Goal: Task Accomplishment & Management: Complete application form

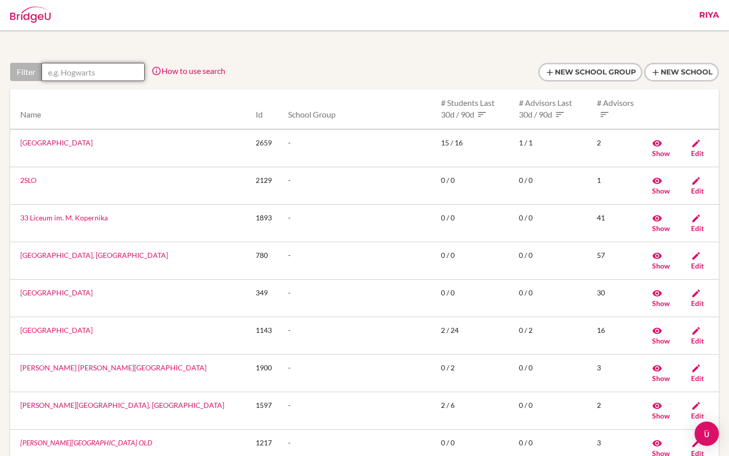
click at [70, 76] on input "text" at bounding box center [93, 72] width 103 height 18
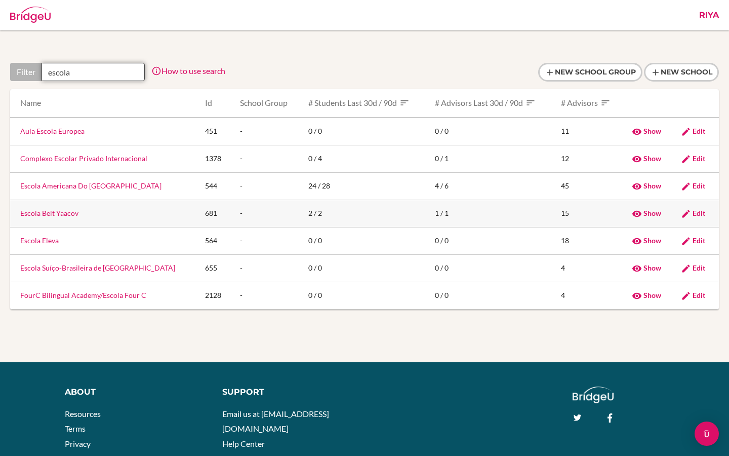
type input "escola"
click at [65, 213] on link "Escola Beit Yaacov" at bounding box center [49, 213] width 58 height 9
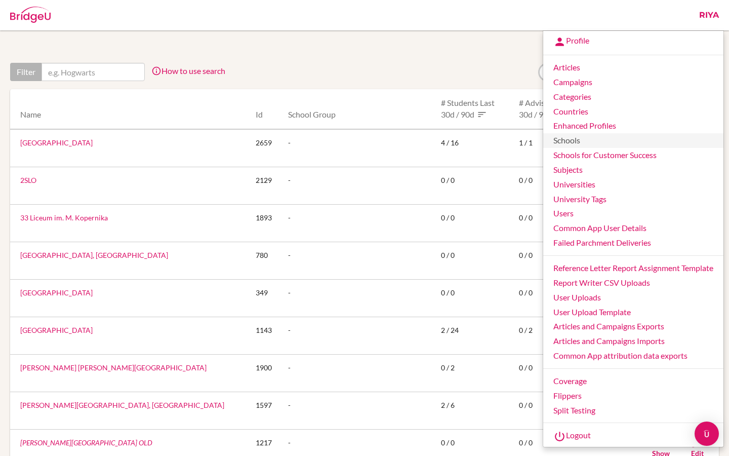
click at [577, 142] on link "Schools" at bounding box center [633, 140] width 180 height 15
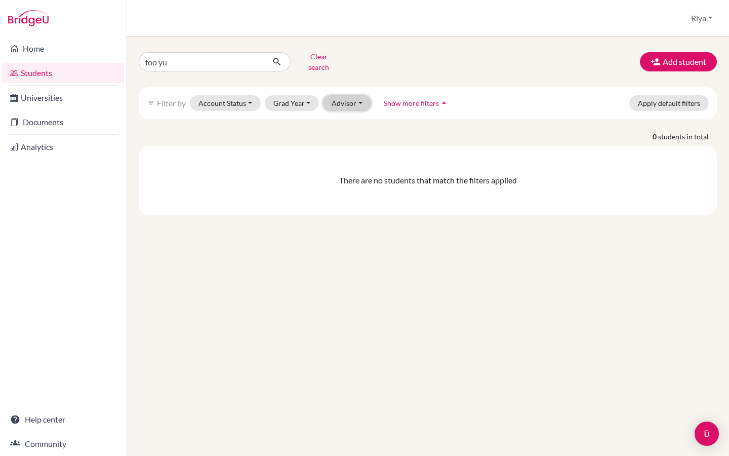
click at [345, 101] on button "Advisor" at bounding box center [347, 103] width 48 height 16
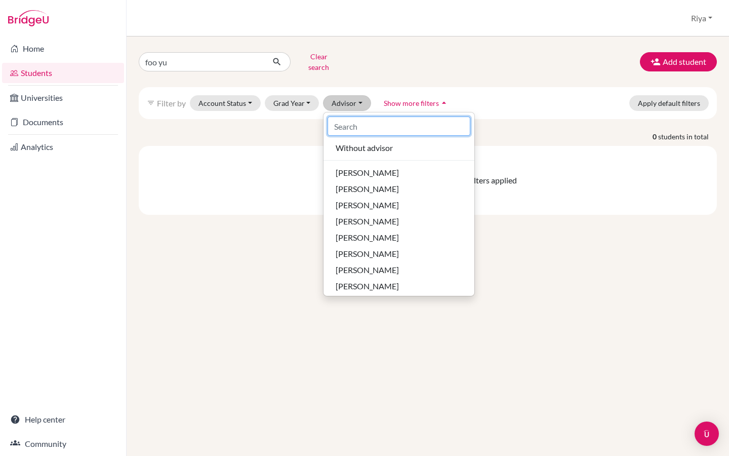
click at [370, 121] on input at bounding box center [399, 125] width 143 height 19
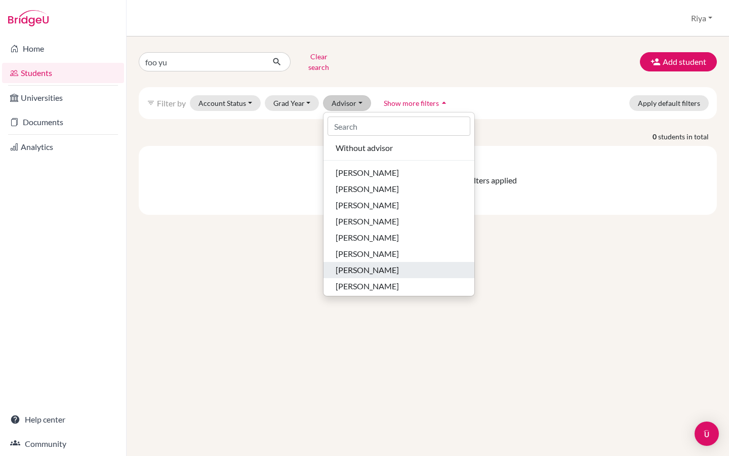
click at [352, 264] on span "[PERSON_NAME]" at bounding box center [367, 270] width 63 height 12
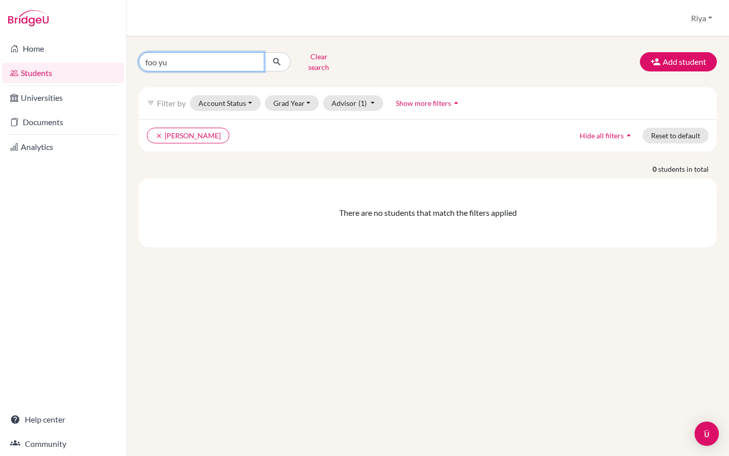
click at [180, 61] on input "foo yu" at bounding box center [202, 61] width 126 height 19
click at [256, 56] on input "foo yu" at bounding box center [202, 61] width 126 height 19
click at [251, 128] on ul "clear Rush, Evan" at bounding box center [358, 136] width 422 height 16
click at [359, 100] on span "(1)" at bounding box center [363, 103] width 8 height 9
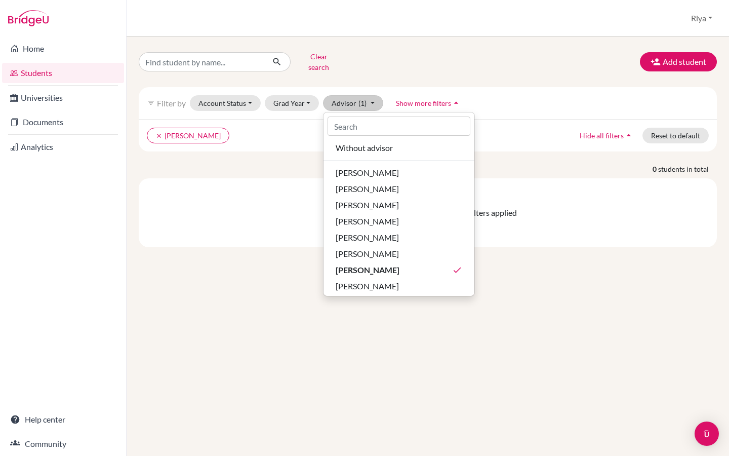
click at [539, 136] on div "clear Rush, Evan Hide all filters arrow_drop_up Reset to default" at bounding box center [428, 135] width 578 height 32
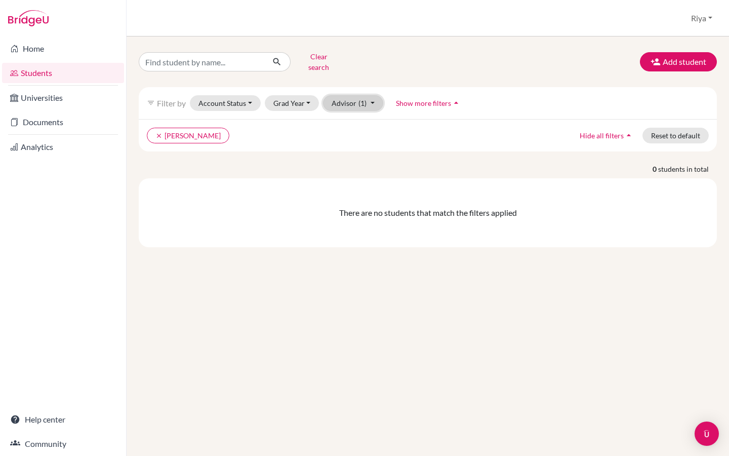
click at [368, 98] on button "Advisor (1)" at bounding box center [353, 103] width 60 height 16
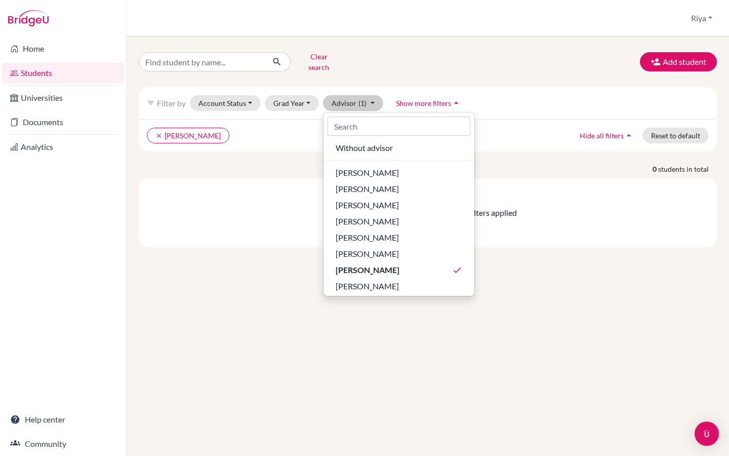
click at [235, 196] on div "There are no students that match the filters applied" at bounding box center [428, 212] width 578 height 69
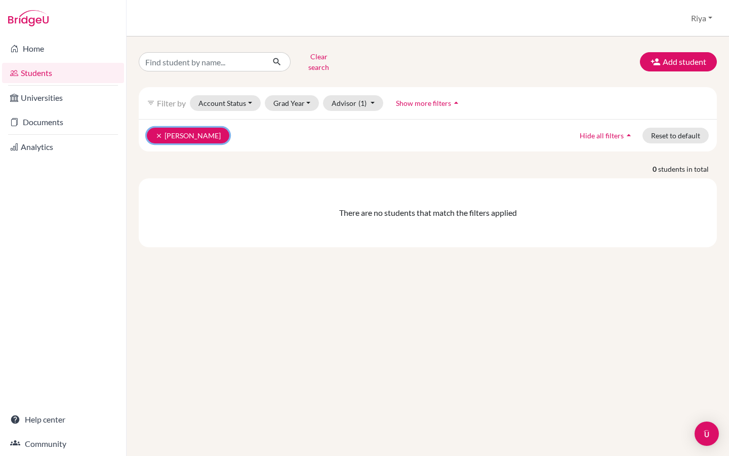
click at [158, 132] on icon "clear" at bounding box center [158, 135] width 7 height 7
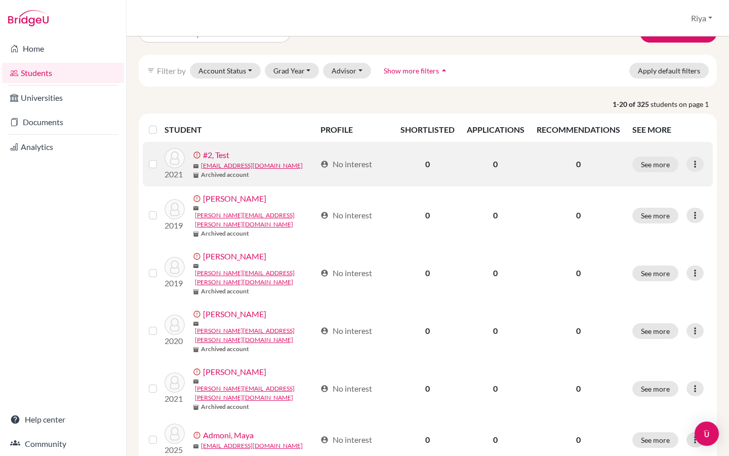
scroll to position [39, 0]
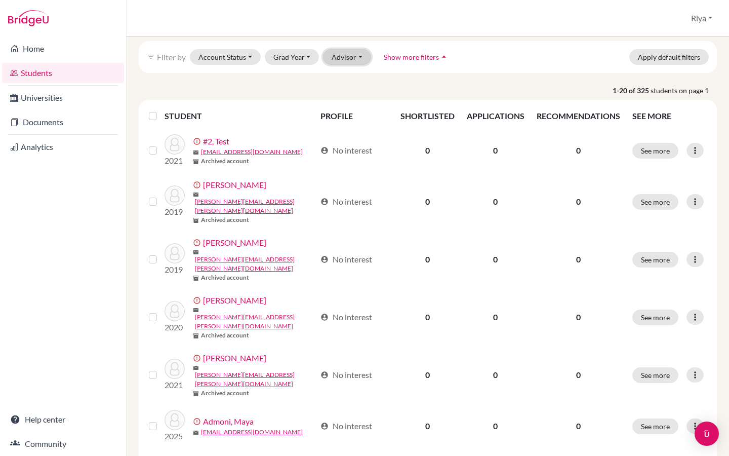
click at [346, 61] on button "Advisor" at bounding box center [347, 57] width 48 height 16
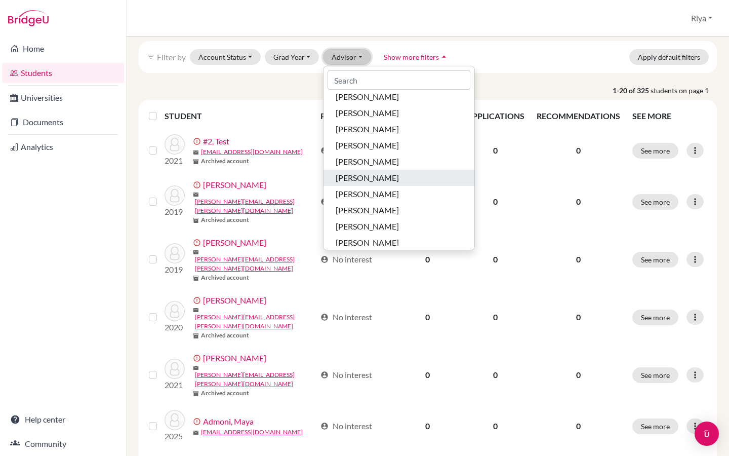
scroll to position [35, 0]
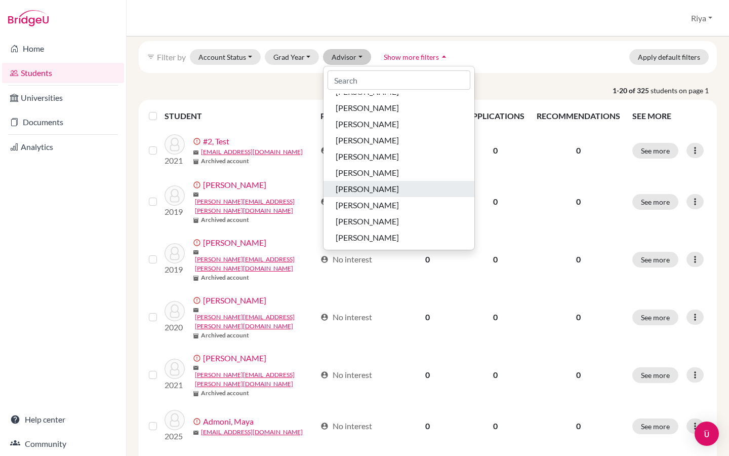
click at [361, 194] on span "Rush, Evan" at bounding box center [367, 189] width 63 height 12
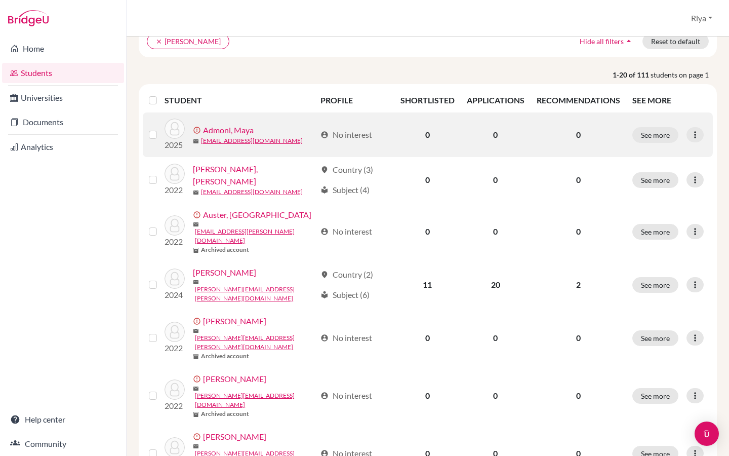
scroll to position [89, 0]
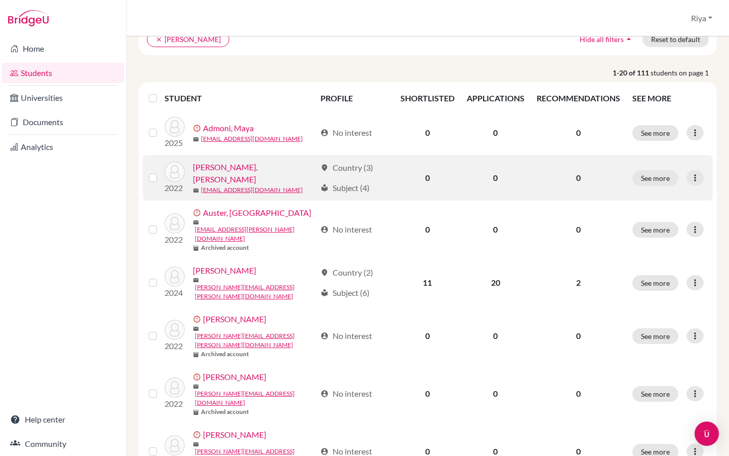
click at [227, 174] on link "Anijar, Moyses" at bounding box center [254, 173] width 123 height 24
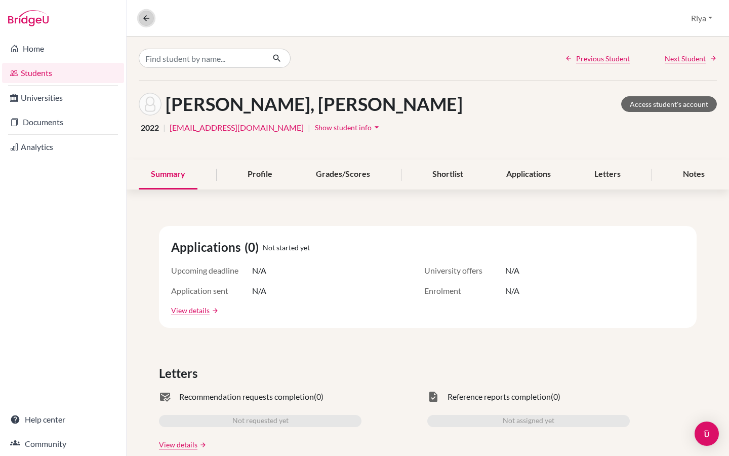
click at [146, 22] on icon at bounding box center [146, 18] width 9 height 9
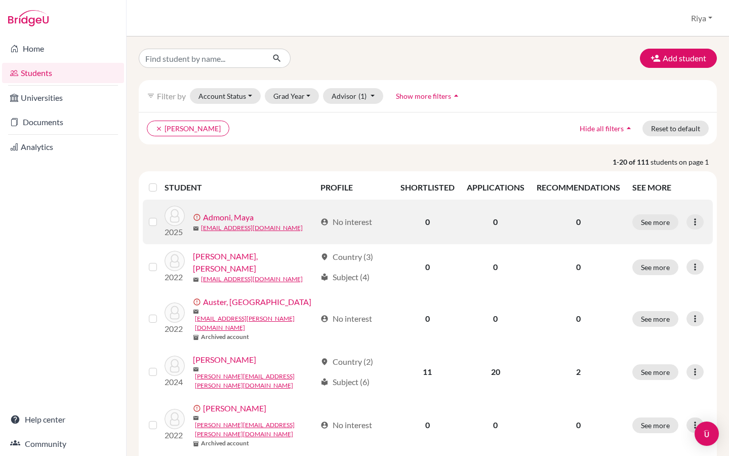
click at [223, 219] on link "Admoni, Maya" at bounding box center [228, 217] width 51 height 12
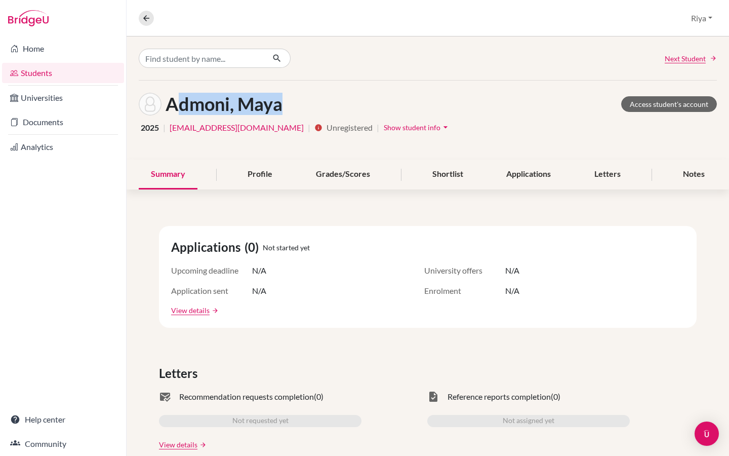
drag, startPoint x: 300, startPoint y: 107, endPoint x: 172, endPoint y: 105, distance: 128.1
click at [172, 105] on div "Admoni, Maya Access student's account" at bounding box center [428, 104] width 578 height 23
click at [277, 105] on h1 "Admoni, Maya" at bounding box center [224, 104] width 117 height 22
drag, startPoint x: 294, startPoint y: 105, endPoint x: 167, endPoint y: 104, distance: 126.6
click at [167, 104] on div "Admoni, Maya Access student's account" at bounding box center [428, 104] width 578 height 23
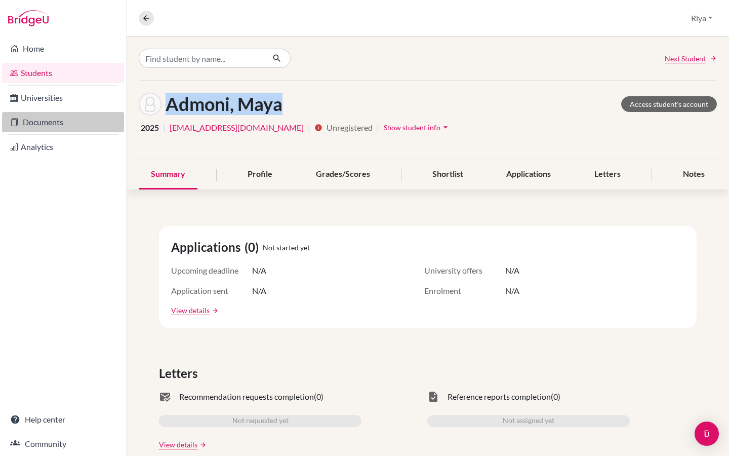
click at [87, 128] on link "Documents" at bounding box center [63, 122] width 122 height 20
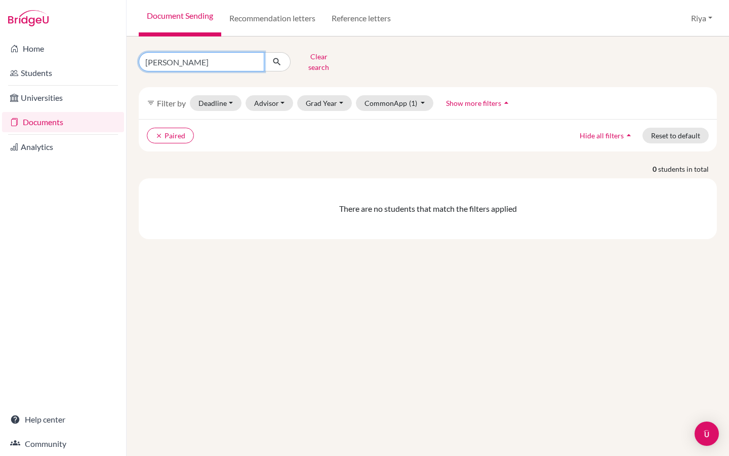
drag, startPoint x: 206, startPoint y: 60, endPoint x: 139, endPoint y: 60, distance: 66.8
click at [139, 60] on input "Anh Nguyen" at bounding box center [202, 61] width 126 height 19
type input "v"
paste input "Schools"
type input "S"
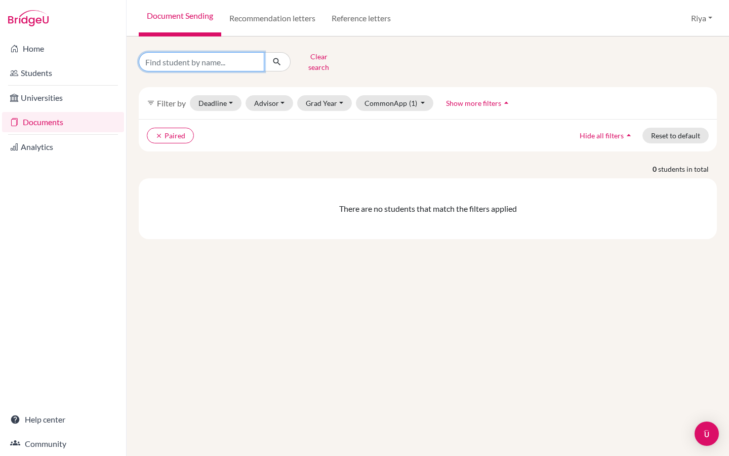
paste input "Schools"
type input "S"
click at [274, 100] on button "Advisor" at bounding box center [270, 103] width 48 height 16
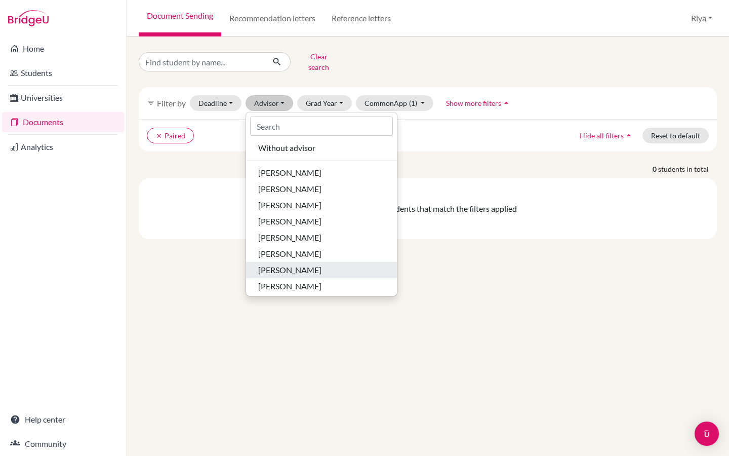
click at [287, 264] on span "Rush, Evan" at bounding box center [289, 270] width 63 height 12
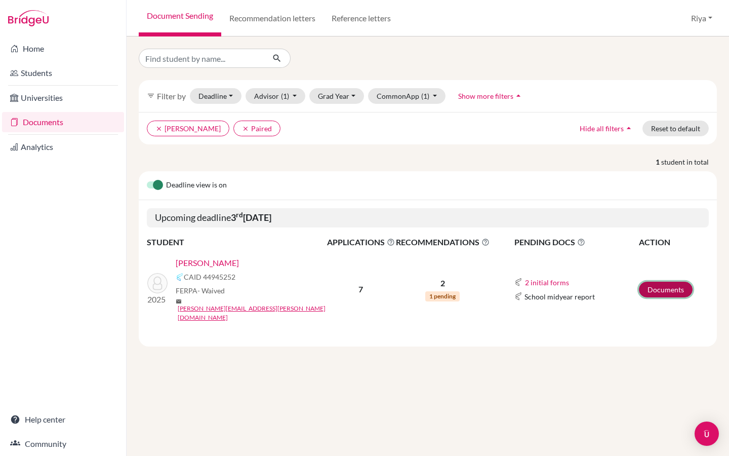
click at [664, 282] on link "Documents" at bounding box center [666, 290] width 54 height 16
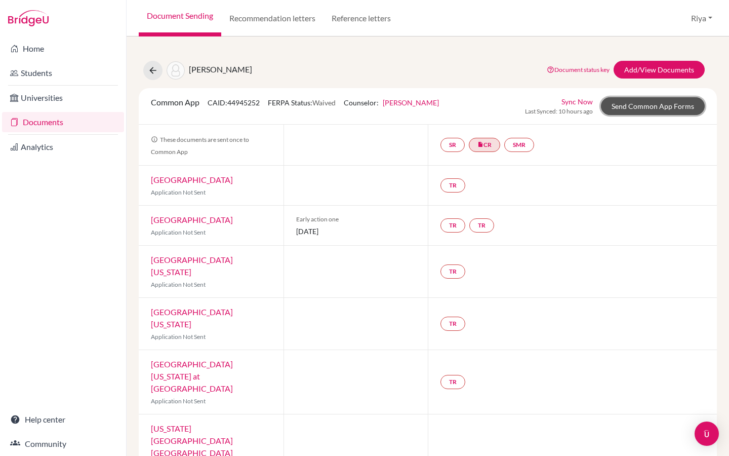
click at [644, 109] on link "Send Common App Forms" at bounding box center [653, 106] width 104 height 18
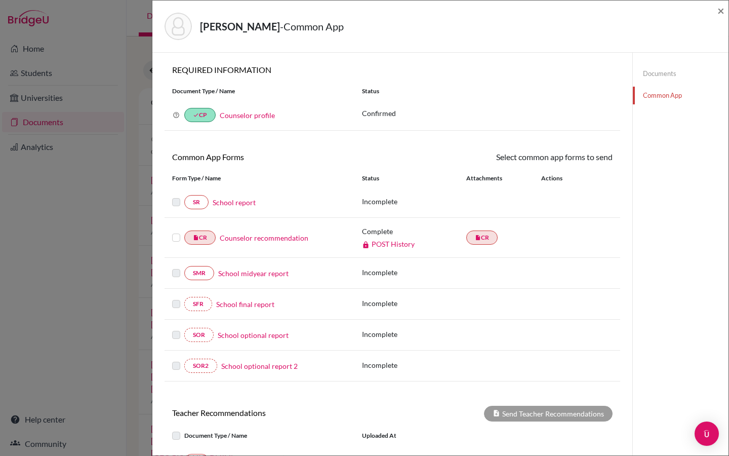
click at [246, 240] on link "Counselor recommendation" at bounding box center [264, 237] width 89 height 11
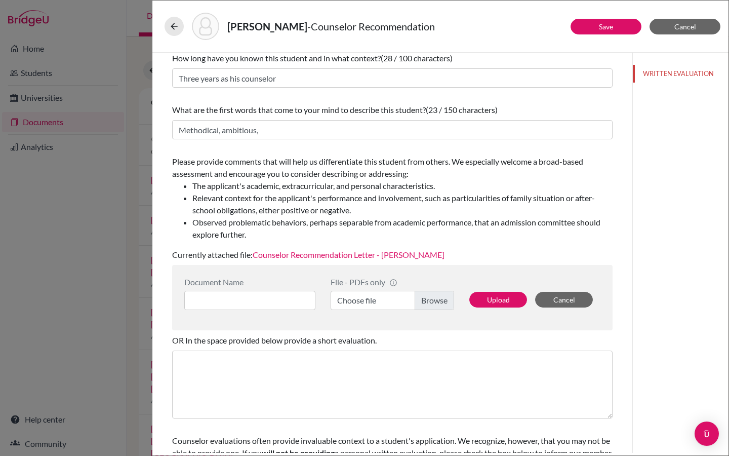
scroll to position [108, 0]
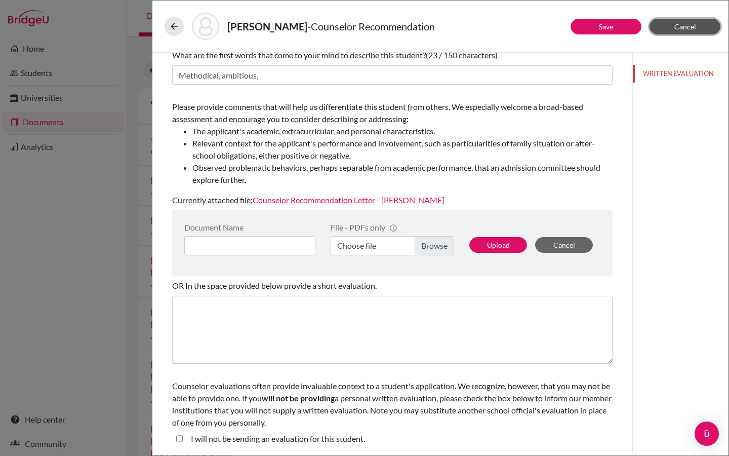
click at [699, 30] on button "Cancel" at bounding box center [685, 27] width 71 height 16
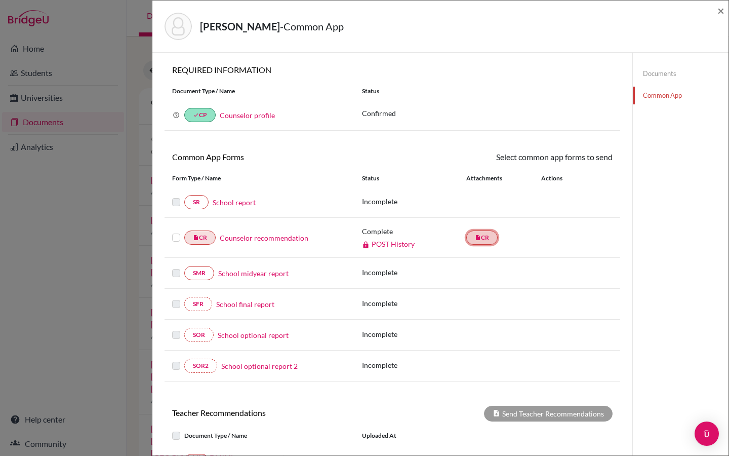
click at [485, 239] on link "insert_drive_file CR" at bounding box center [481, 237] width 31 height 14
click at [268, 238] on link "Counselor recommendation" at bounding box center [264, 237] width 89 height 11
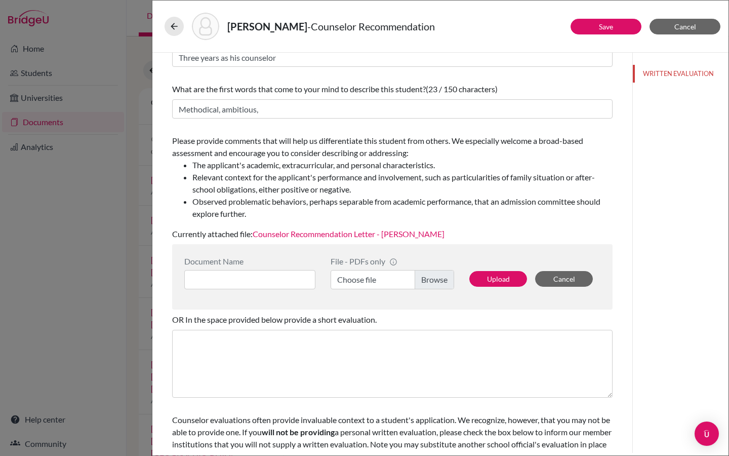
scroll to position [108, 0]
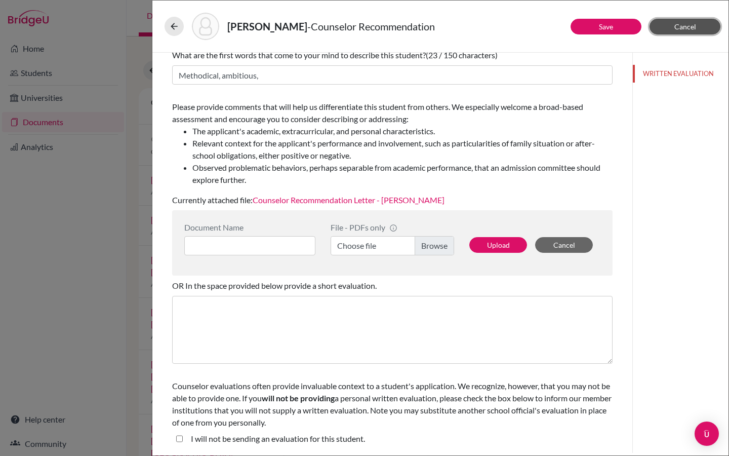
click at [695, 24] on span "Cancel" at bounding box center [686, 26] width 22 height 9
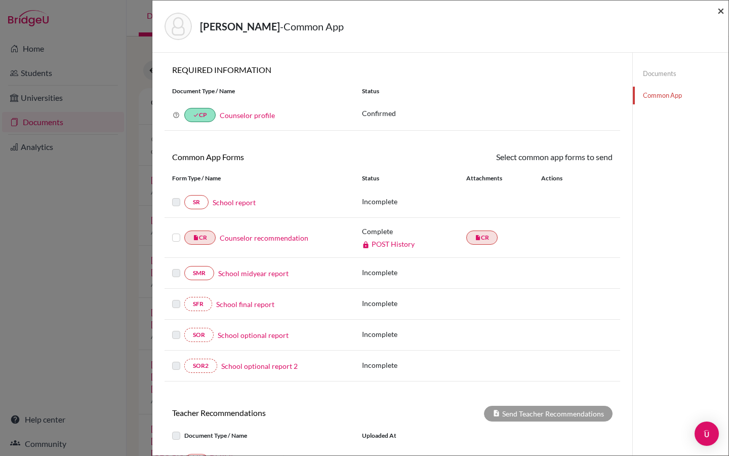
click at [724, 11] on span "×" at bounding box center [721, 10] width 7 height 15
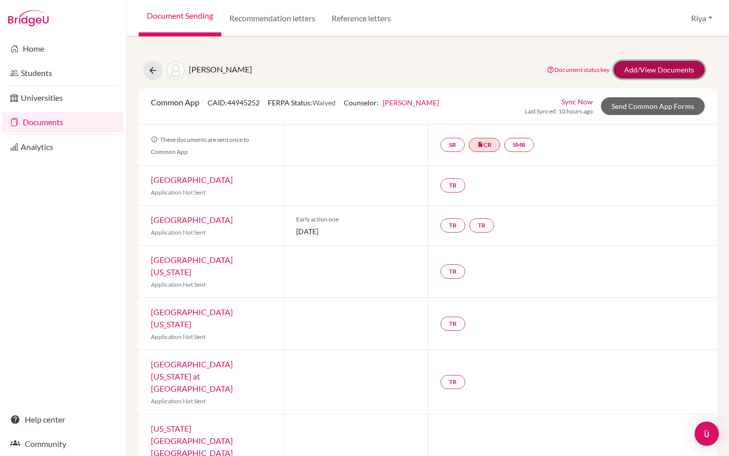
click at [646, 68] on link "Add/View Documents" at bounding box center [659, 70] width 91 height 18
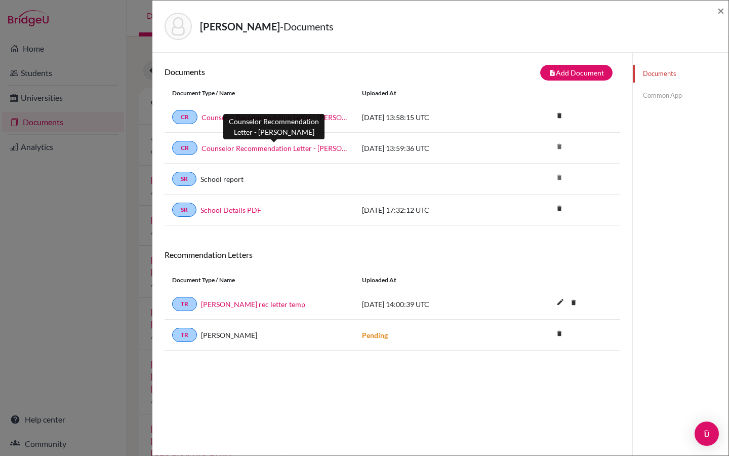
click at [270, 146] on link "Counselor Recommendation Letter - [PERSON_NAME]" at bounding box center [274, 148] width 145 height 11
click at [720, 12] on span "×" at bounding box center [721, 10] width 7 height 15
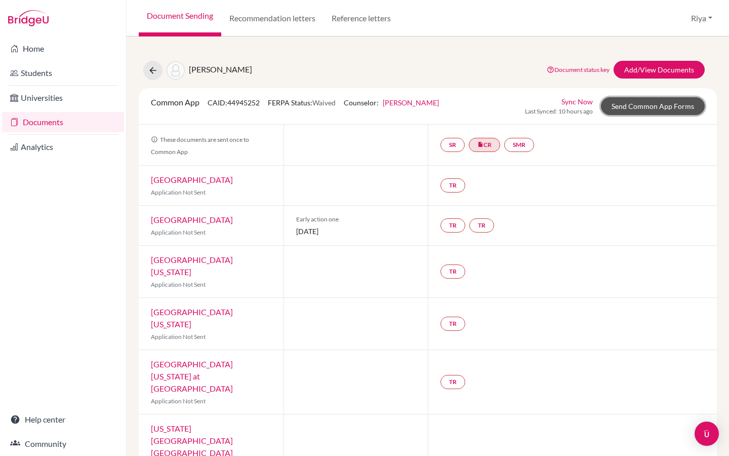
click at [624, 109] on link "Send Common App Forms" at bounding box center [653, 106] width 104 height 18
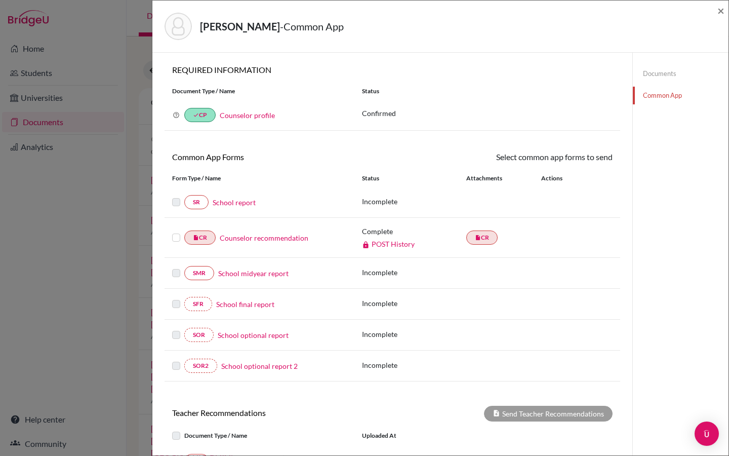
click at [285, 238] on link "Counselor recommendation" at bounding box center [264, 237] width 89 height 11
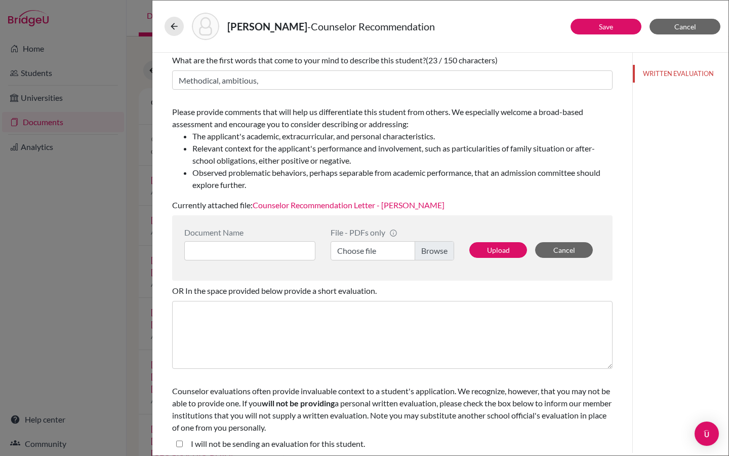
scroll to position [108, 0]
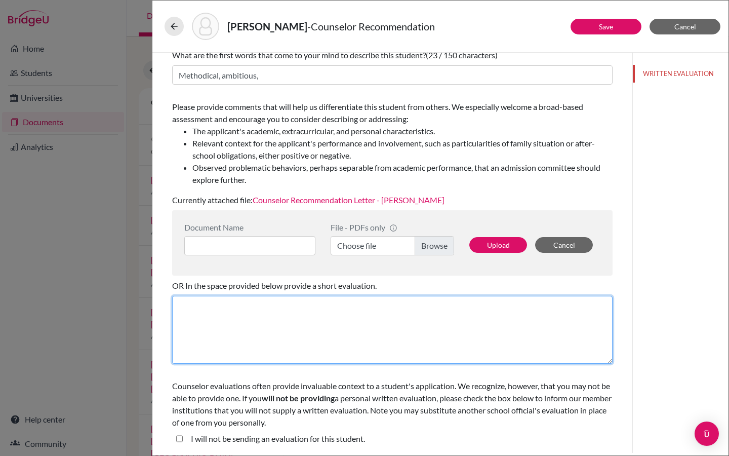
click at [220, 322] on textarea at bounding box center [392, 330] width 441 height 68
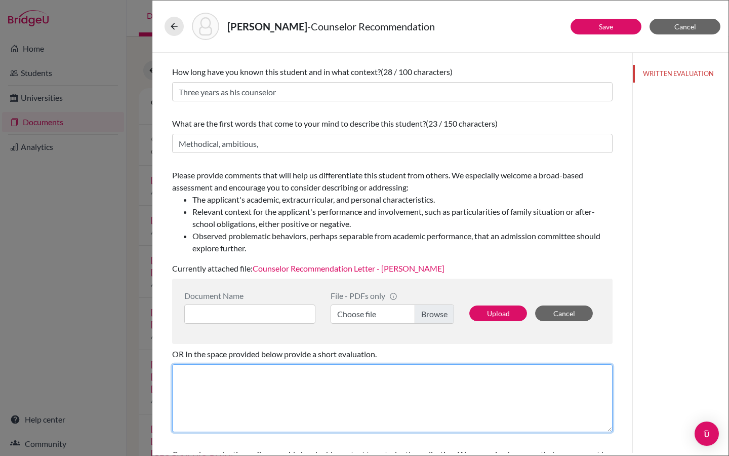
scroll to position [43, 0]
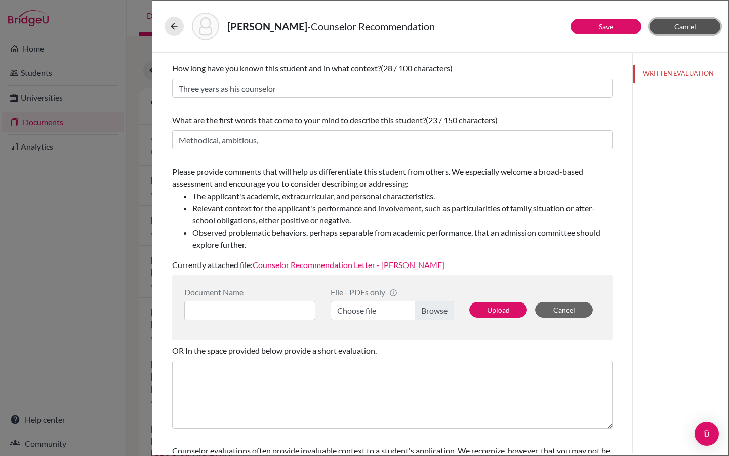
click at [698, 23] on button "Cancel" at bounding box center [685, 27] width 71 height 16
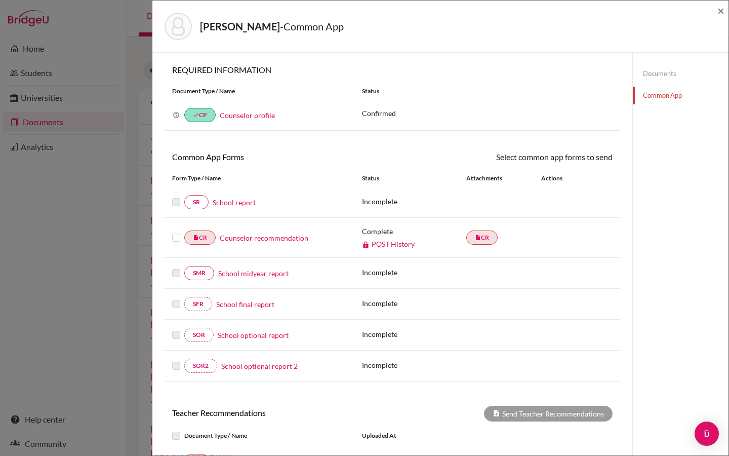
click at [239, 205] on link "School report" at bounding box center [234, 202] width 43 height 11
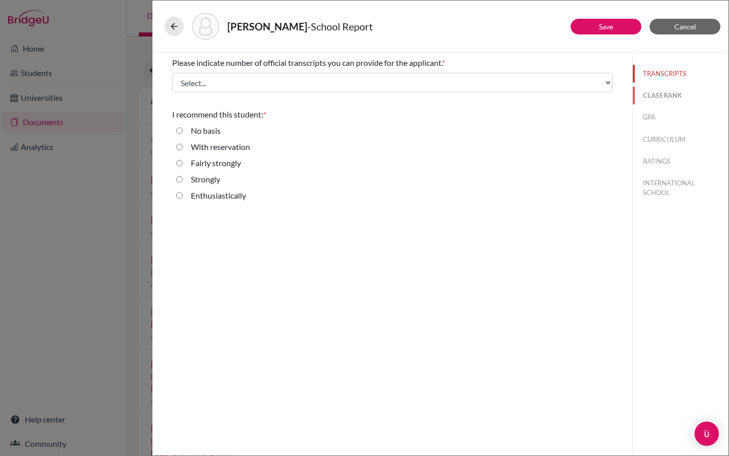
click at [678, 95] on button "CLASS RANK" at bounding box center [681, 96] width 96 height 18
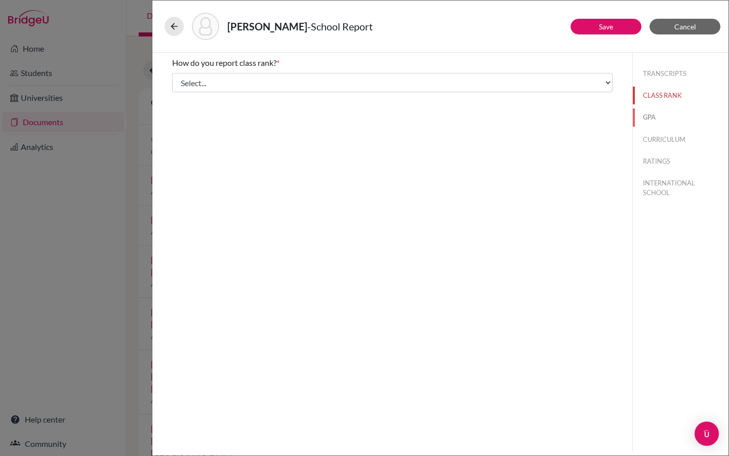
click at [657, 113] on button "GPA" at bounding box center [681, 117] width 96 height 18
click at [666, 134] on button "CURRICULUM" at bounding box center [681, 140] width 96 height 18
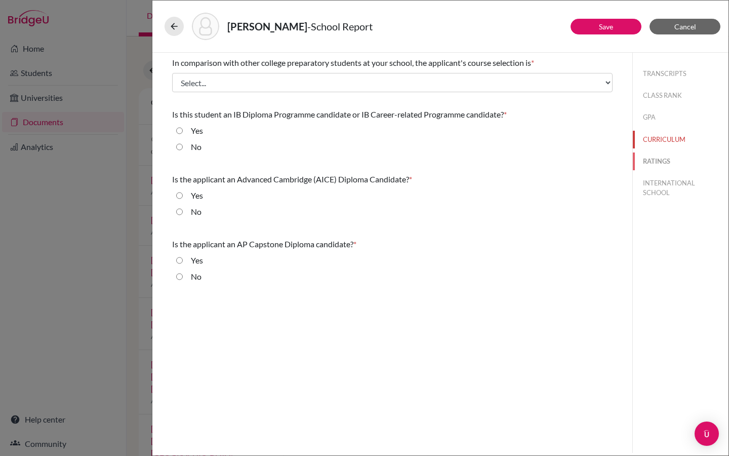
click at [656, 156] on button "RATINGS" at bounding box center [681, 161] width 96 height 18
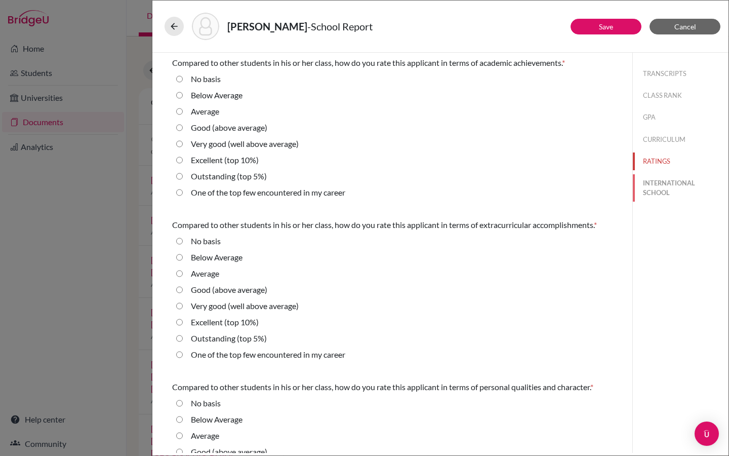
click at [669, 187] on button "INTERNATIONAL SCHOOL" at bounding box center [681, 187] width 96 height 27
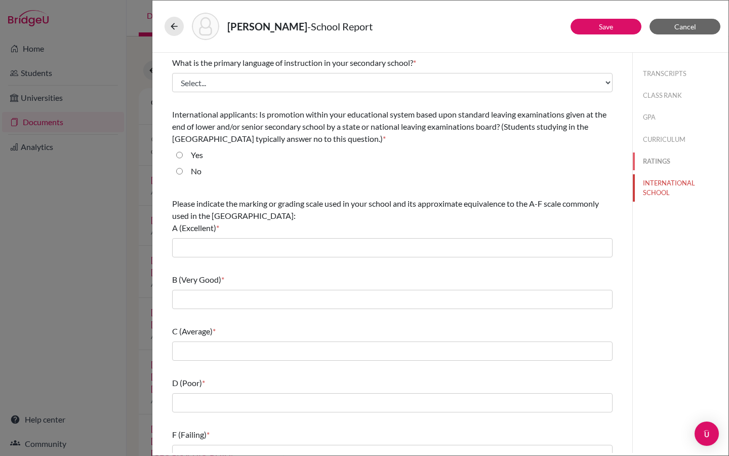
click at [660, 162] on button "RATINGS" at bounding box center [681, 161] width 96 height 18
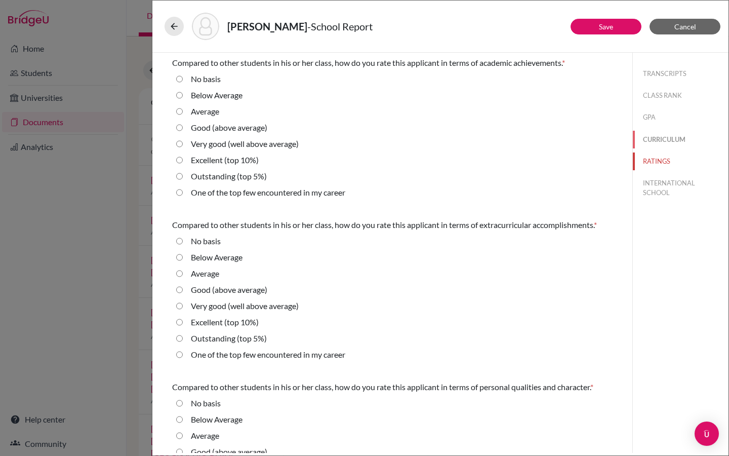
click at [663, 139] on button "CURRICULUM" at bounding box center [681, 140] width 96 height 18
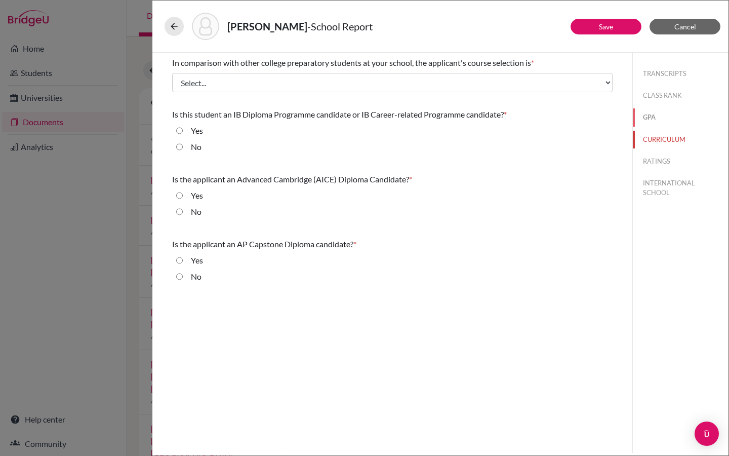
click at [651, 120] on button "GPA" at bounding box center [681, 117] width 96 height 18
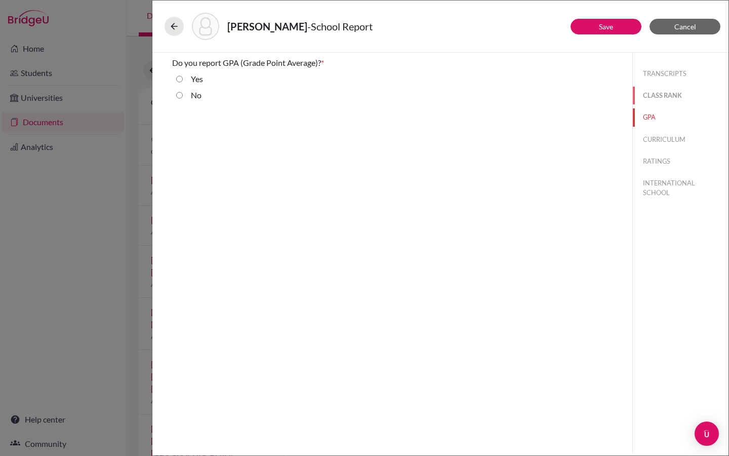
click at [656, 97] on button "CLASS RANK" at bounding box center [681, 96] width 96 height 18
click at [657, 74] on button "TRANSCRIPTS" at bounding box center [681, 74] width 96 height 18
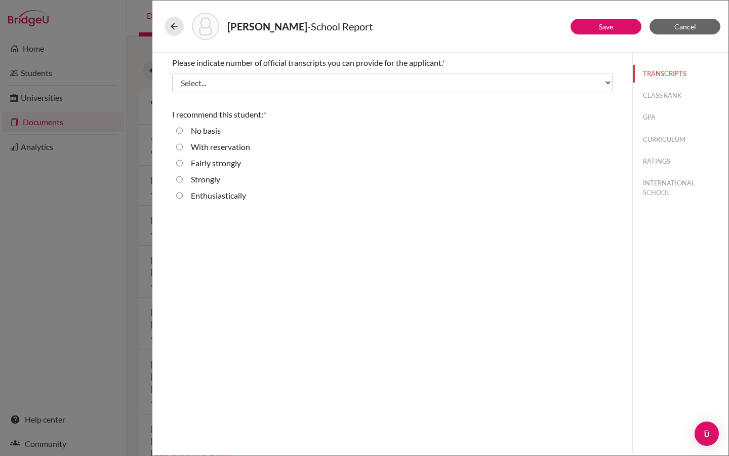
click at [689, 18] on div "Kriger, Michel - School Report" at bounding box center [441, 26] width 552 height 27
click at [684, 26] on span "Cancel" at bounding box center [686, 26] width 22 height 9
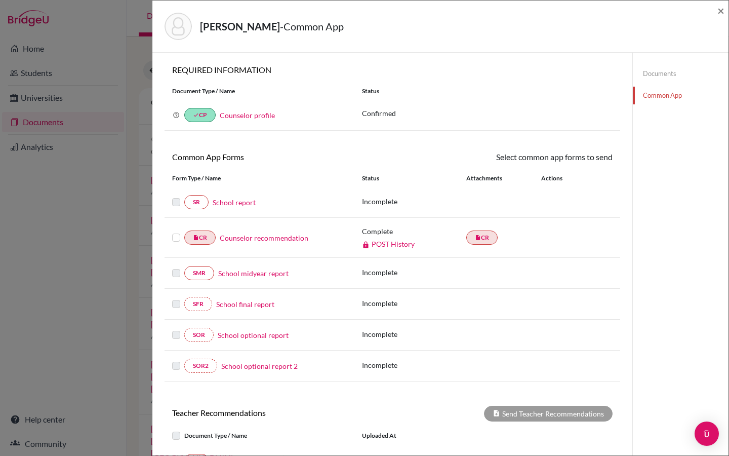
click at [237, 201] on link "School report" at bounding box center [234, 202] width 43 height 11
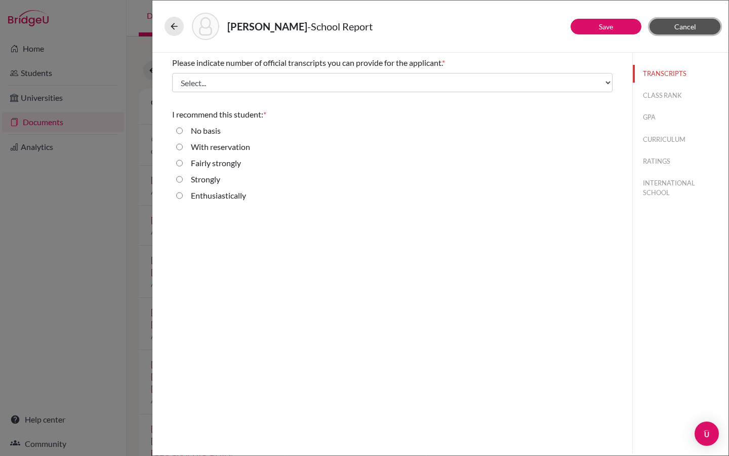
click at [699, 26] on button "Cancel" at bounding box center [685, 27] width 71 height 16
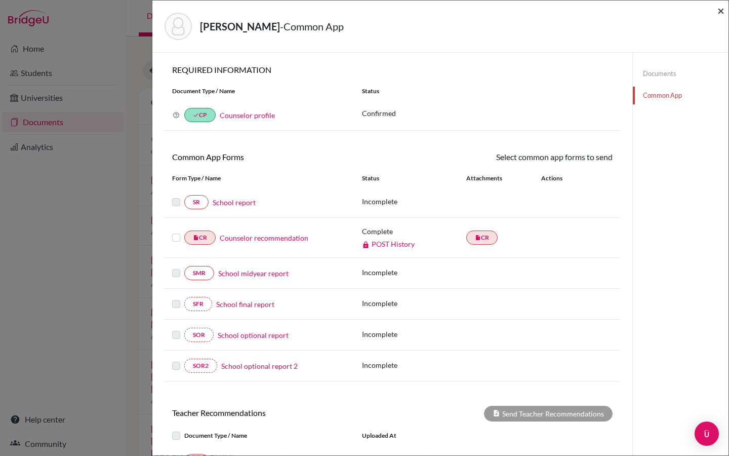
click at [723, 12] on span "×" at bounding box center [721, 10] width 7 height 15
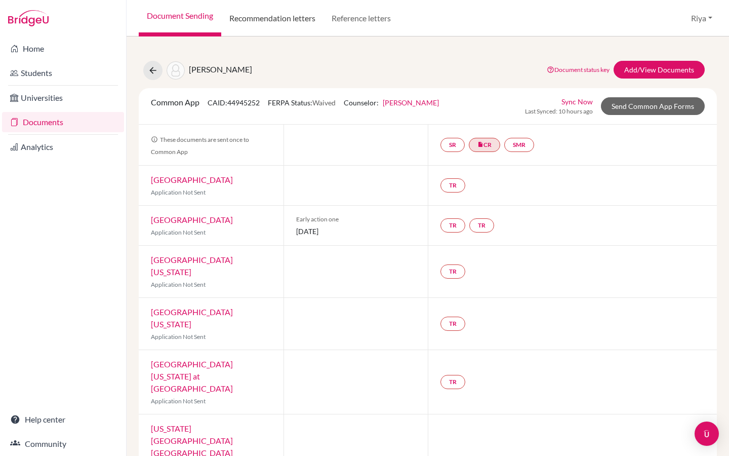
click at [286, 21] on link "Recommendation letters" at bounding box center [272, 18] width 102 height 36
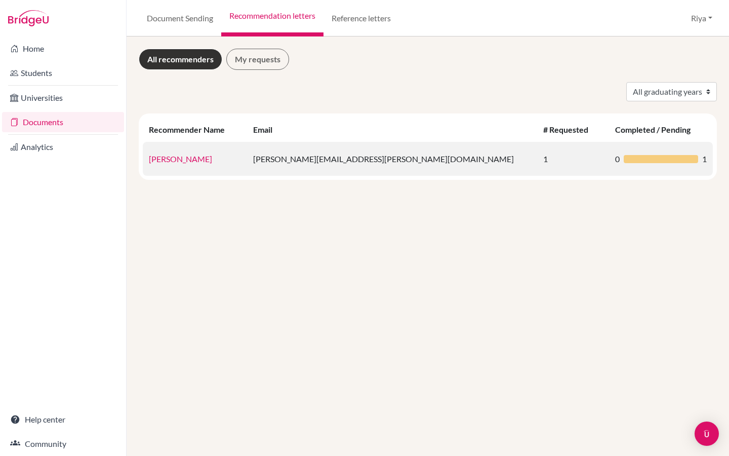
click at [189, 157] on link "[PERSON_NAME]" at bounding box center [180, 159] width 63 height 10
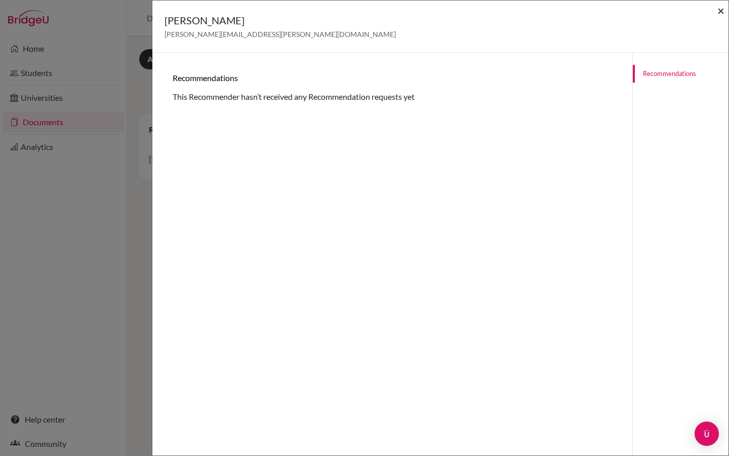
drag, startPoint x: 720, startPoint y: 12, endPoint x: 720, endPoint y: 401, distance: 388.9
click at [720, 12] on span "×" at bounding box center [721, 10] width 7 height 15
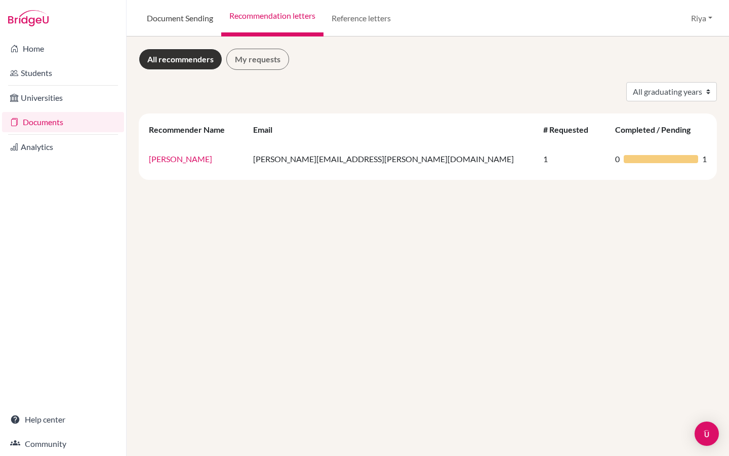
click at [184, 24] on link "Document Sending" at bounding box center [180, 18] width 83 height 36
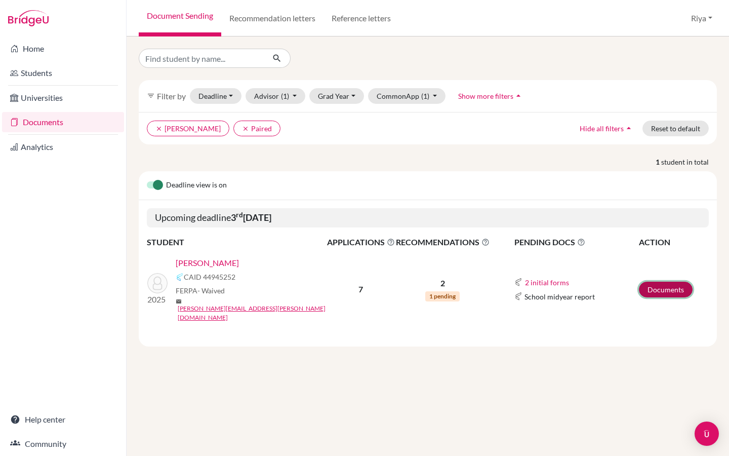
click at [667, 288] on link "Documents" at bounding box center [666, 290] width 54 height 16
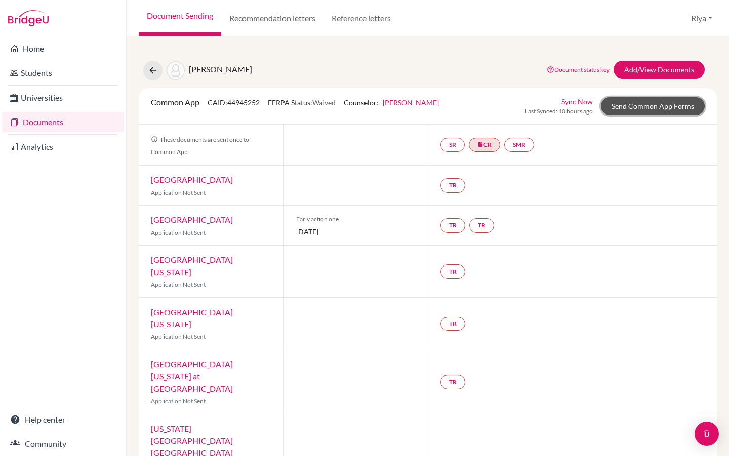
click at [635, 101] on link "Send Common App Forms" at bounding box center [653, 106] width 104 height 18
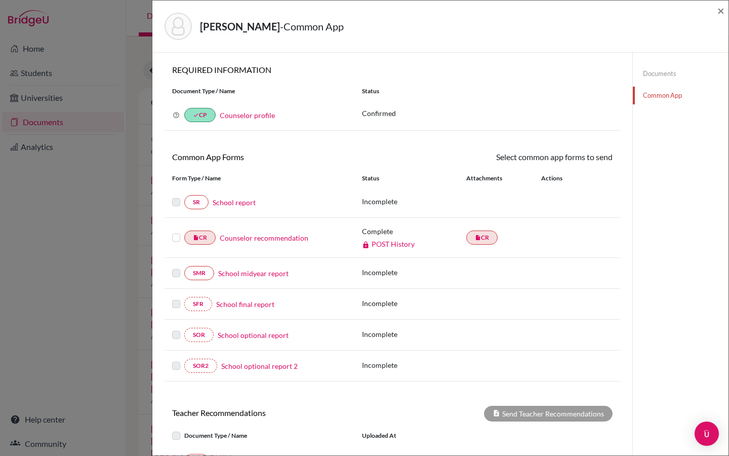
click at [241, 203] on link "School report" at bounding box center [234, 202] width 43 height 11
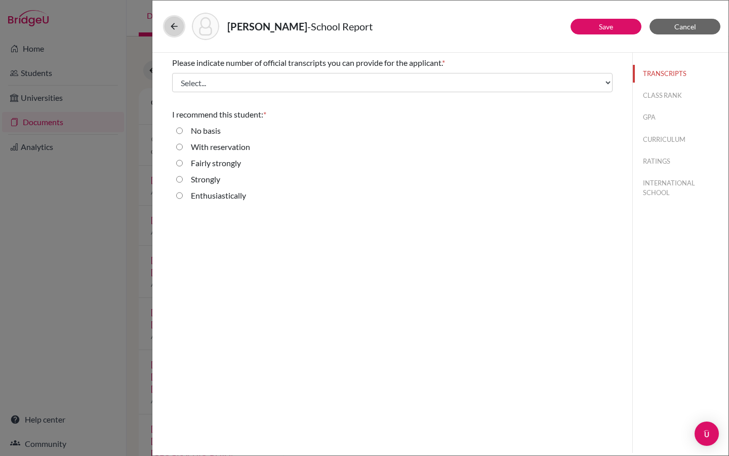
click at [175, 31] on button at bounding box center [174, 26] width 19 height 19
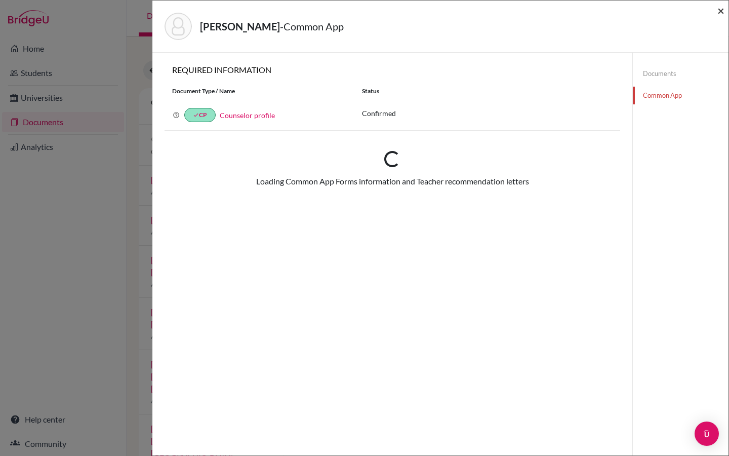
drag, startPoint x: 723, startPoint y: 11, endPoint x: 723, endPoint y: 400, distance: 388.9
click at [723, 11] on span "×" at bounding box center [721, 10] width 7 height 15
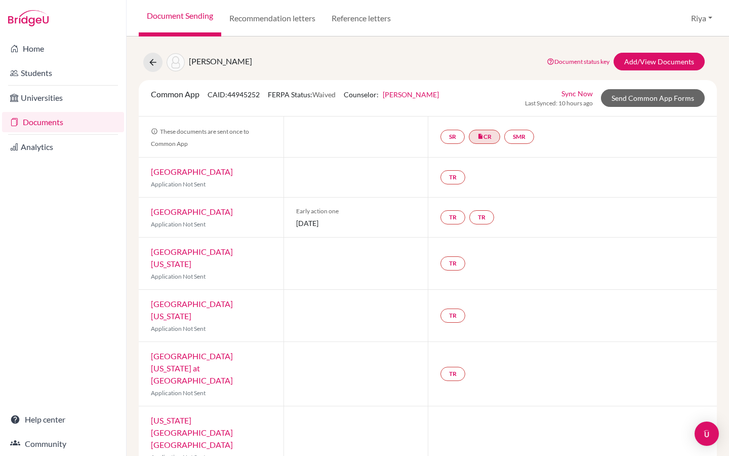
scroll to position [6, 0]
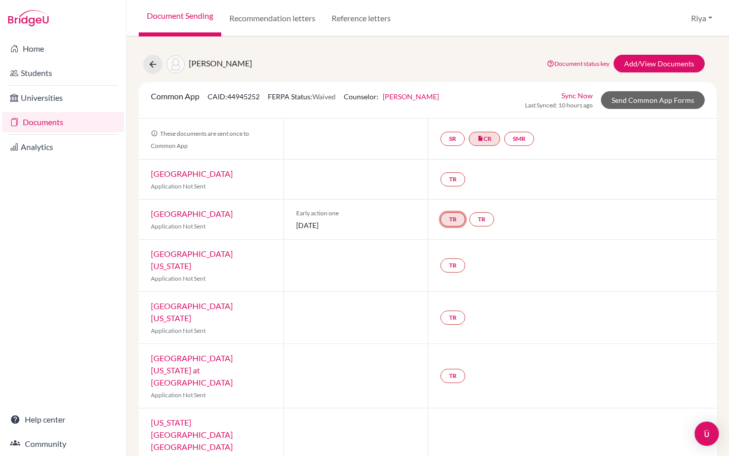
click at [450, 219] on link "TR" at bounding box center [453, 219] width 25 height 14
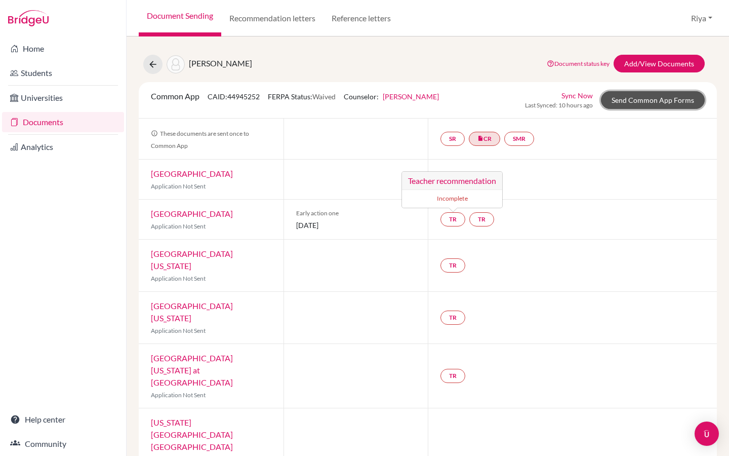
click at [682, 99] on link "Send Common App Forms" at bounding box center [653, 100] width 104 height 18
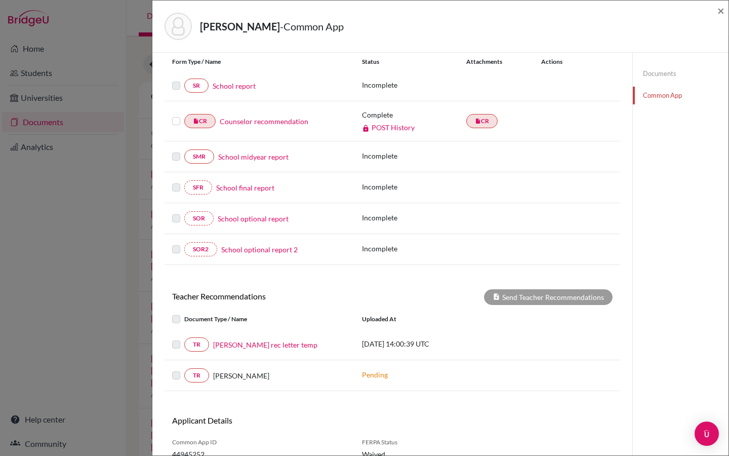
scroll to position [161, 0]
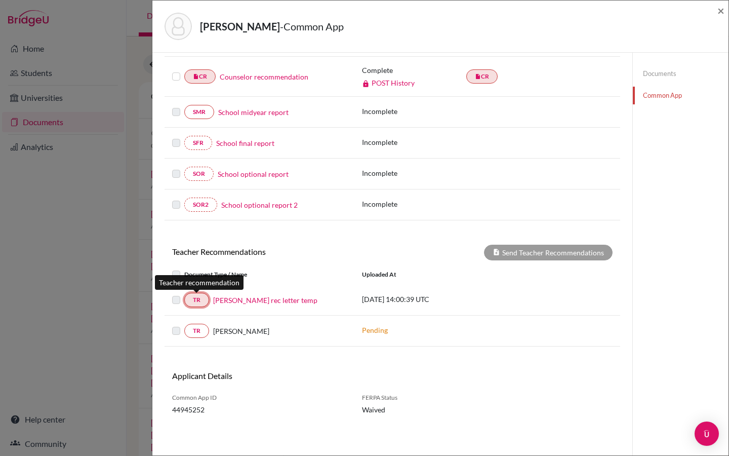
click at [198, 300] on link "TR" at bounding box center [196, 300] width 25 height 14
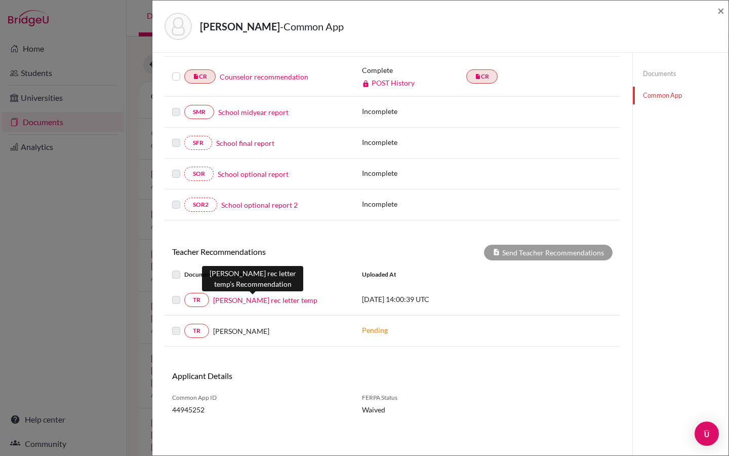
click at [229, 301] on link "Juliana Gil rec letter temp" at bounding box center [265, 300] width 104 height 11
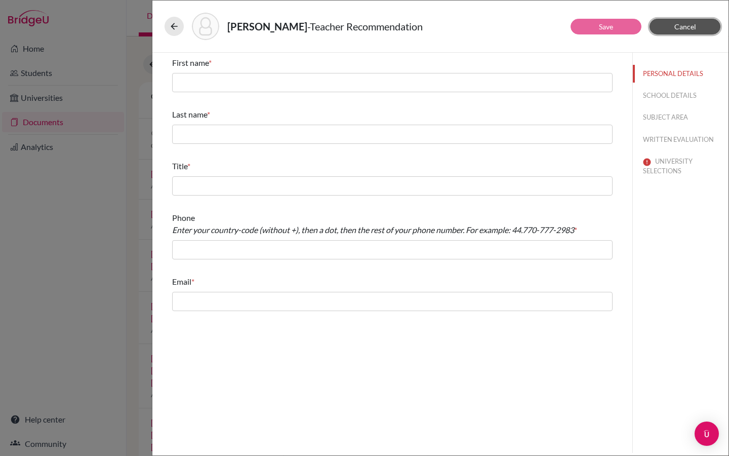
click at [679, 31] on button "Cancel" at bounding box center [685, 27] width 71 height 16
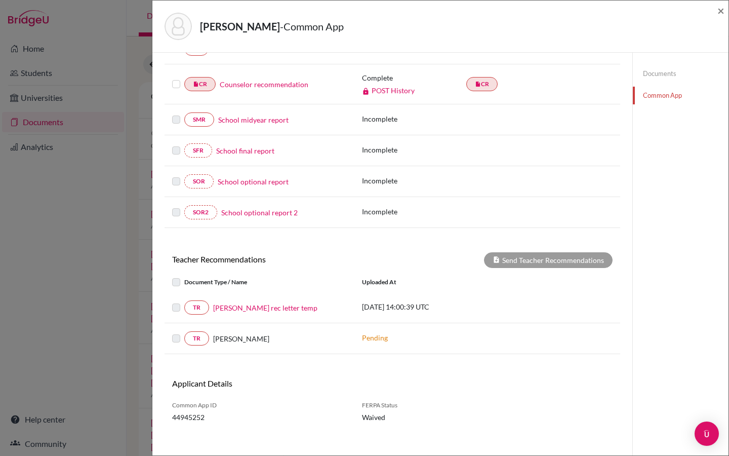
scroll to position [161, 0]
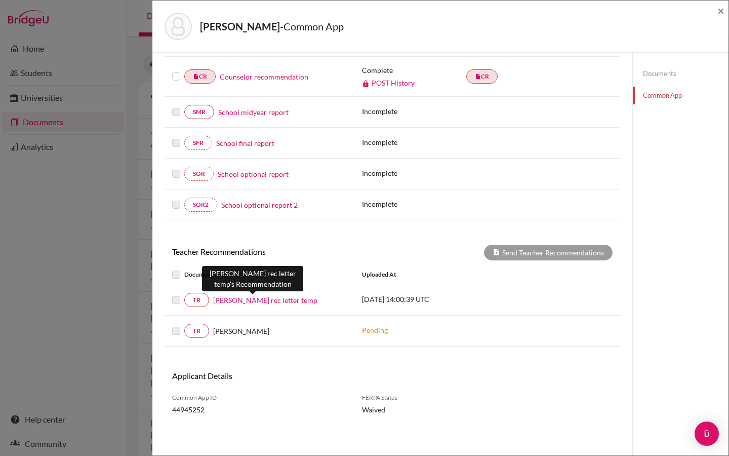
click at [271, 301] on link "Juliana Gil rec letter temp" at bounding box center [265, 300] width 104 height 11
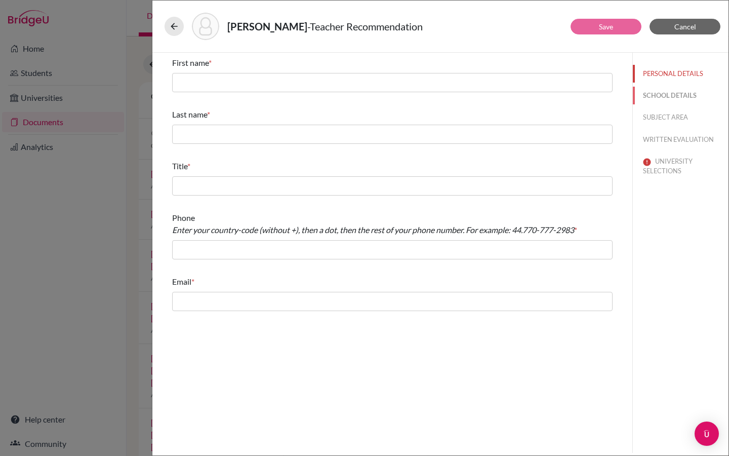
click at [677, 95] on button "SCHOOL DETAILS" at bounding box center [681, 96] width 96 height 18
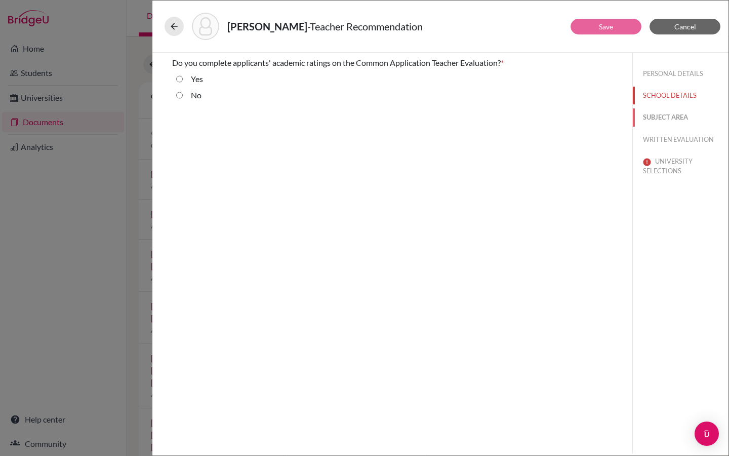
click at [674, 116] on button "SUBJECT AREA" at bounding box center [681, 117] width 96 height 18
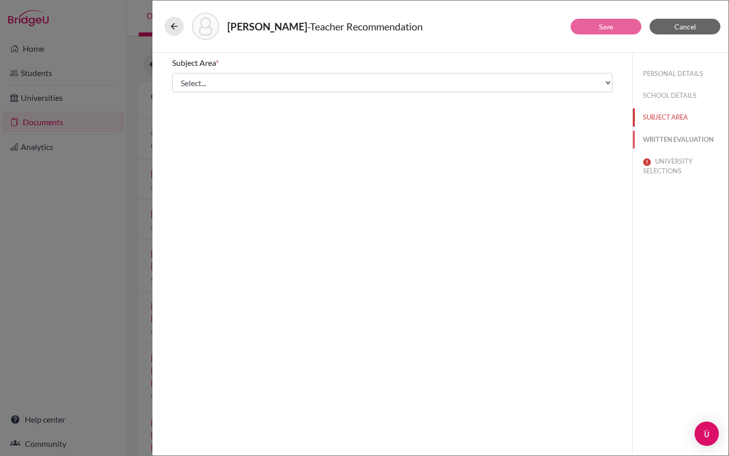
click at [674, 131] on button "WRITTEN EVALUATION" at bounding box center [681, 140] width 96 height 18
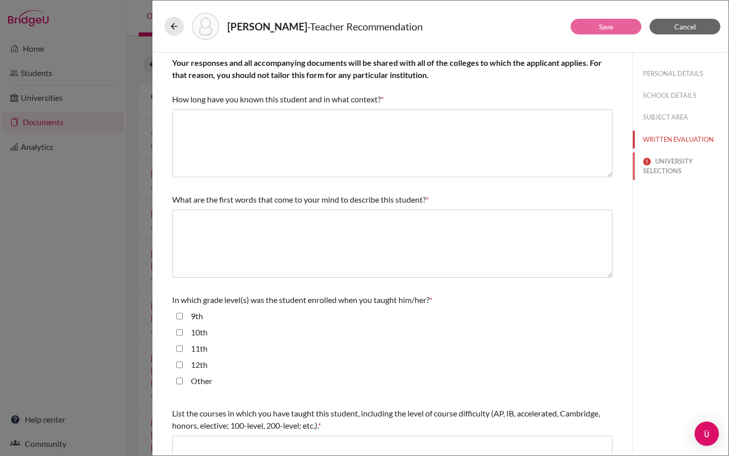
click at [668, 168] on button "UNIVERSITY SELECTIONS" at bounding box center [681, 165] width 96 height 27
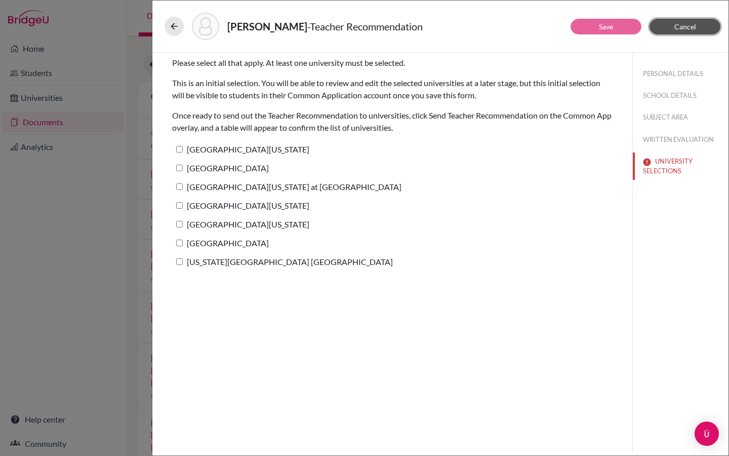
click at [704, 25] on button "Cancel" at bounding box center [685, 27] width 71 height 16
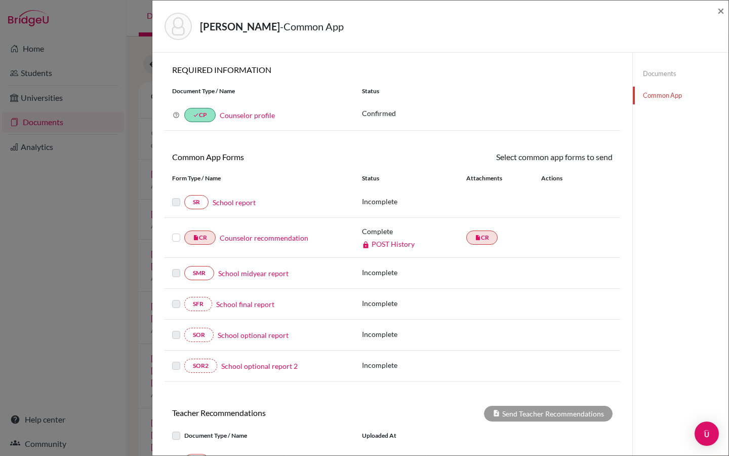
click at [235, 207] on link "School report" at bounding box center [234, 202] width 43 height 11
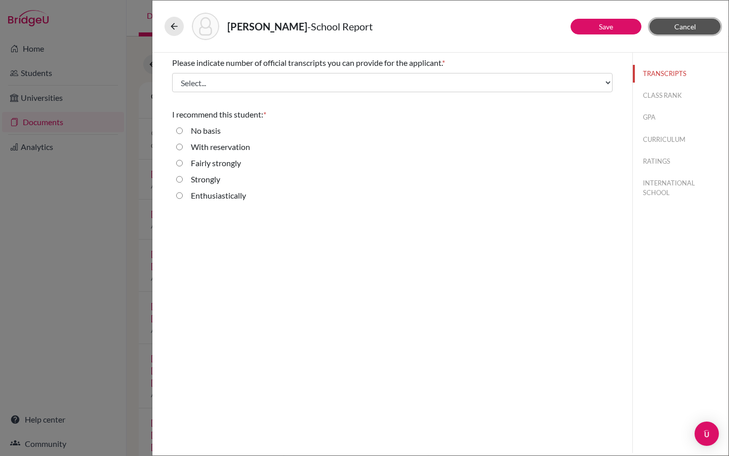
click at [669, 24] on button "Cancel" at bounding box center [685, 27] width 71 height 16
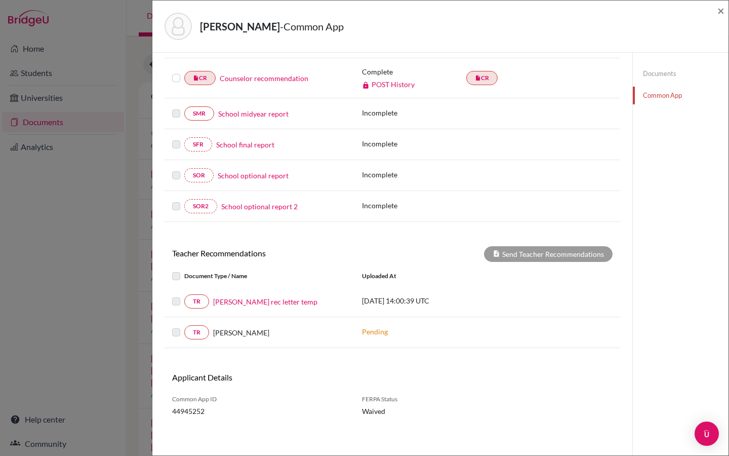
scroll to position [161, 0]
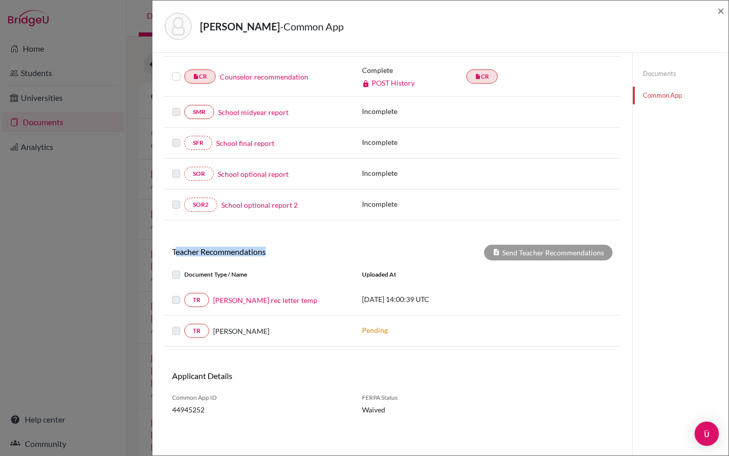
drag, startPoint x: 174, startPoint y: 251, endPoint x: 266, endPoint y: 251, distance: 92.7
click at [266, 251] on h6 "Teacher Recommendations" at bounding box center [279, 252] width 228 height 10
click at [249, 301] on link "Juliana Gil rec letter temp" at bounding box center [265, 300] width 104 height 11
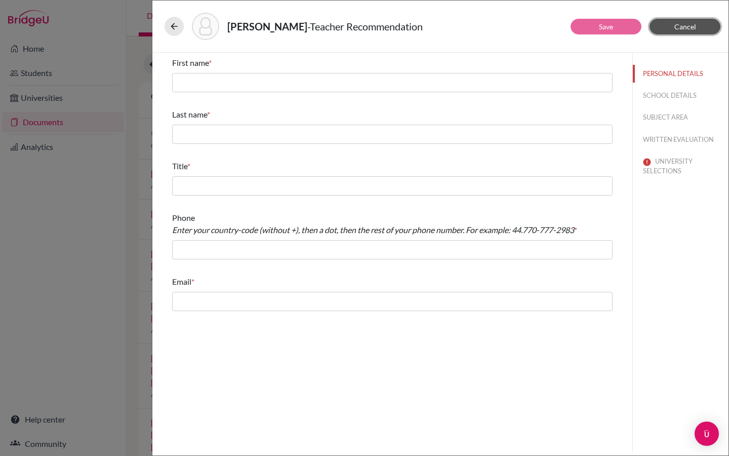
click at [686, 26] on span "Cancel" at bounding box center [686, 26] width 22 height 9
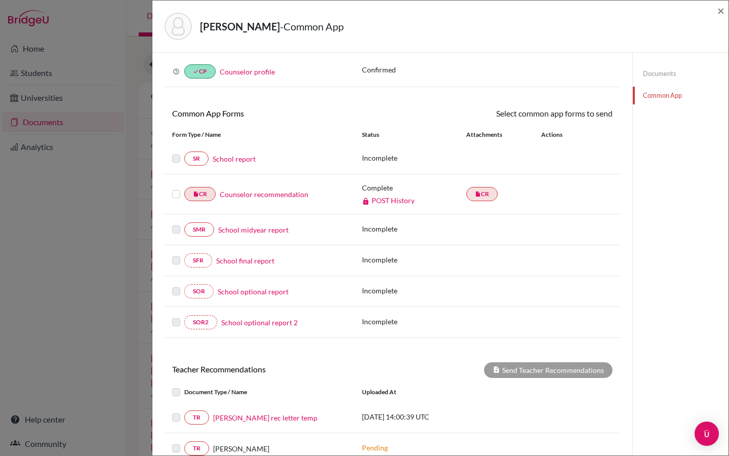
scroll to position [45, 0]
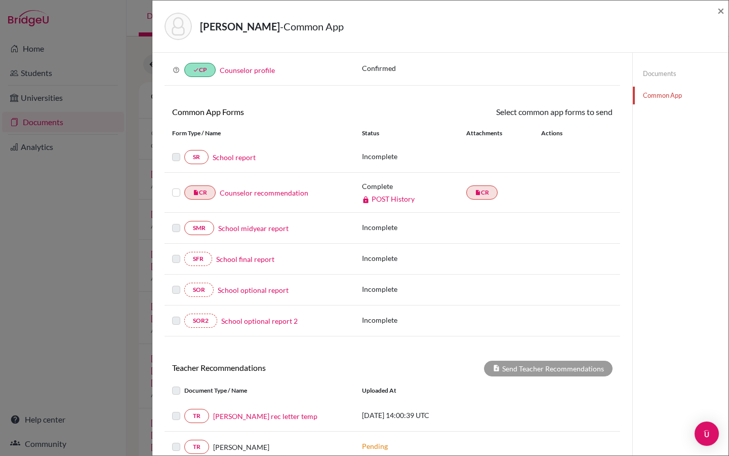
click at [393, 201] on link "POST History" at bounding box center [388, 198] width 53 height 9
click at [418, 431] on div "TR Juliana Gil rec letter temp 2025-08-29 14:00:39 UTC" at bounding box center [393, 446] width 456 height 31
